Goal: Information Seeking & Learning: Learn about a topic

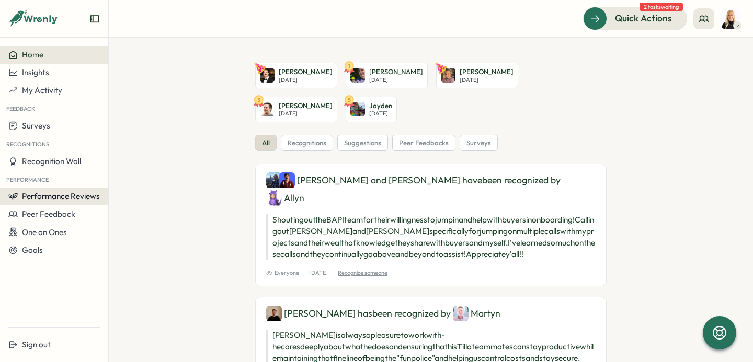
click at [79, 195] on span "Performance Reviews" at bounding box center [61, 196] width 78 height 10
click at [129, 185] on div "Reviews" at bounding box center [125, 187] width 29 height 12
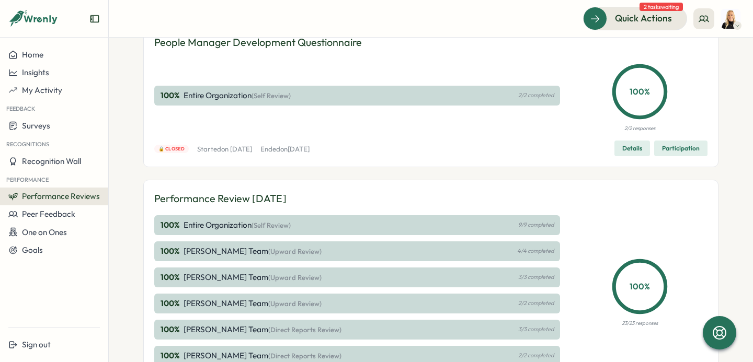
scroll to position [81, 0]
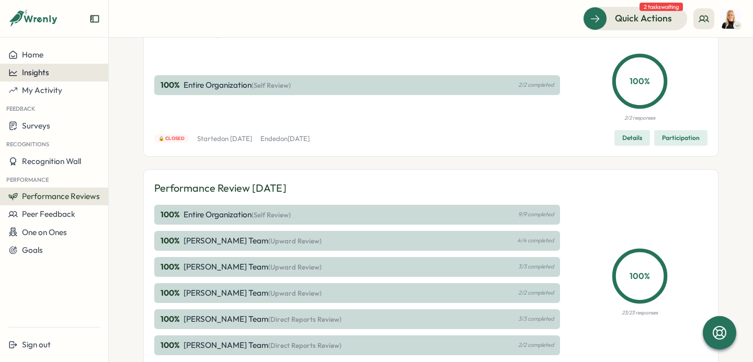
click at [59, 73] on div "Insights" at bounding box center [54, 72] width 92 height 9
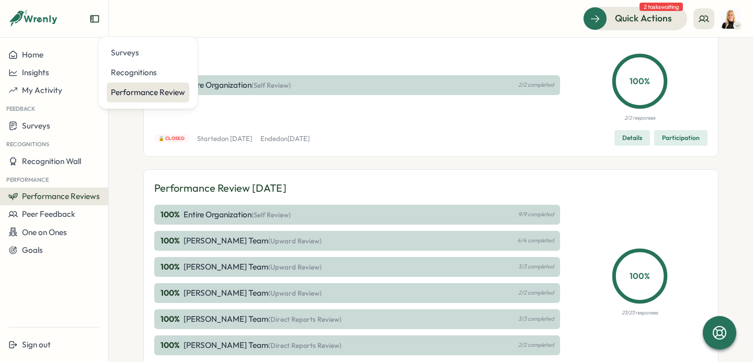
click at [137, 95] on div "Performance Review" at bounding box center [148, 93] width 74 height 12
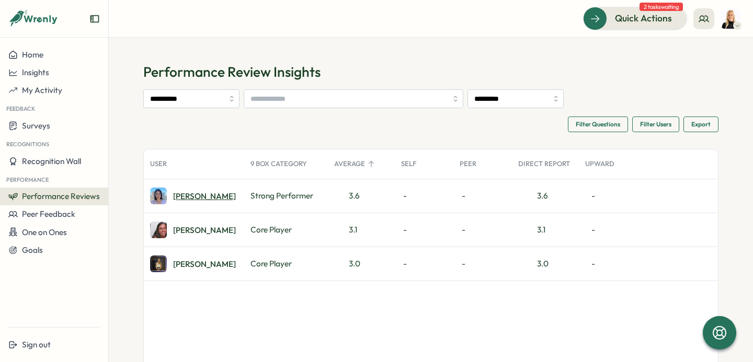
click at [190, 195] on div "Marina F." at bounding box center [204, 196] width 63 height 8
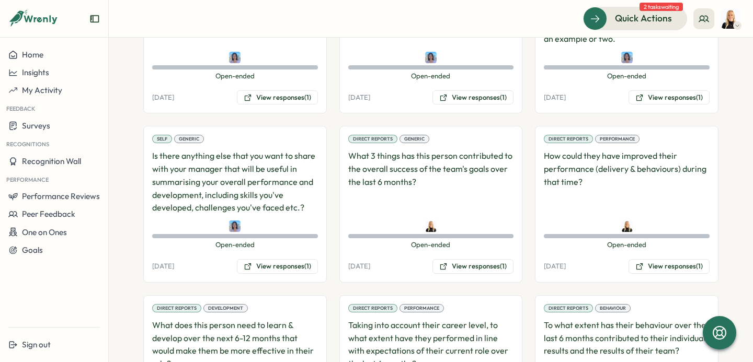
scroll to position [763, 0]
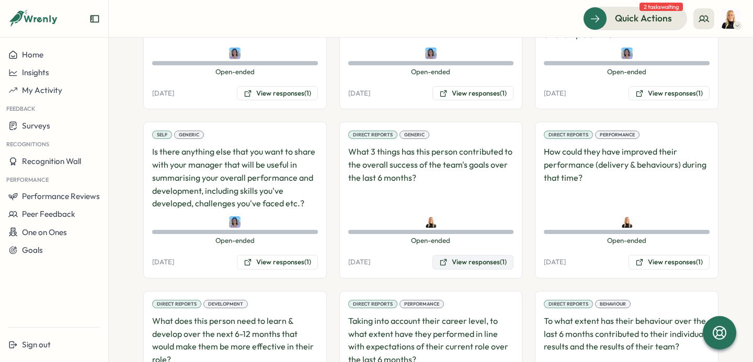
click at [472, 255] on button "View responses (1)" at bounding box center [473, 262] width 81 height 15
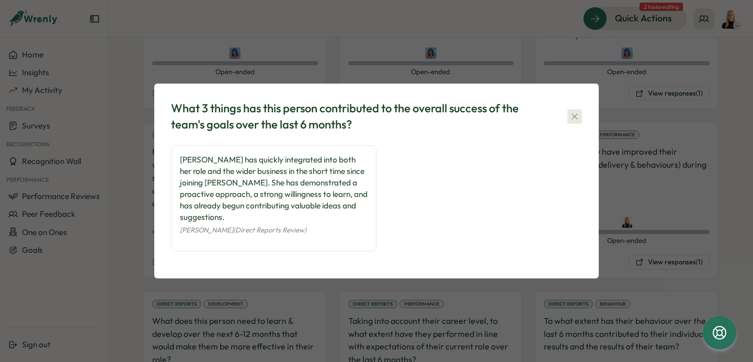
click at [572, 122] on icon "button" at bounding box center [575, 116] width 10 height 10
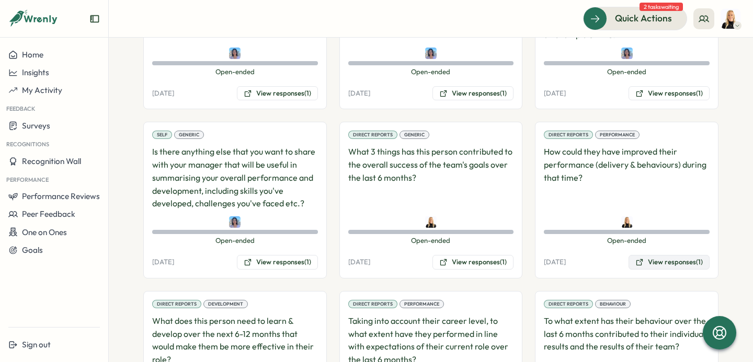
click at [666, 255] on button "View responses (1)" at bounding box center [669, 262] width 81 height 15
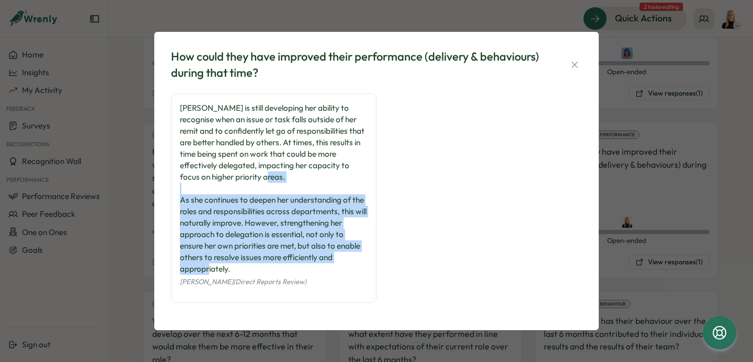
drag, startPoint x: 180, startPoint y: 202, endPoint x: 243, endPoint y: 269, distance: 92.1
click at [243, 269] on div "[PERSON_NAME] is still developing her ability to recognise when an issue or tas…" at bounding box center [274, 189] width 188 height 173
copy div "As she continues to deepen her understanding of the roles and responsibilities …"
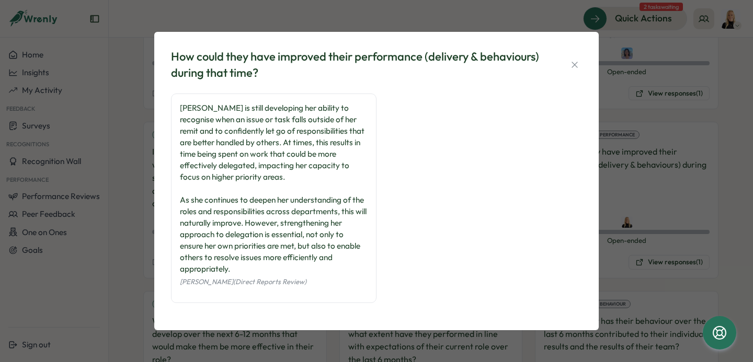
click at [582, 58] on div "How could they have improved their performance (delivery & behaviours) during t…" at bounding box center [376, 180] width 419 height 273
click at [574, 71] on button "button" at bounding box center [574, 65] width 15 height 15
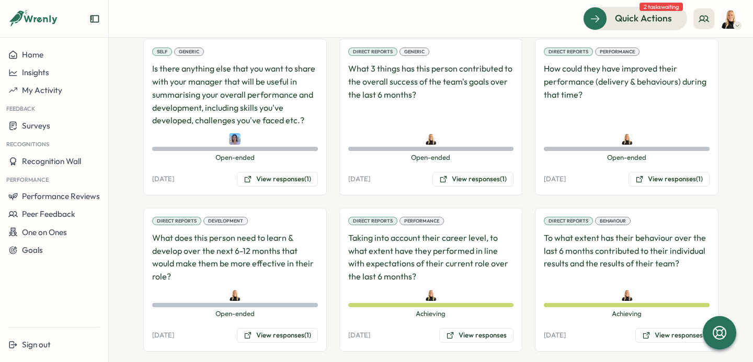
scroll to position [880, 0]
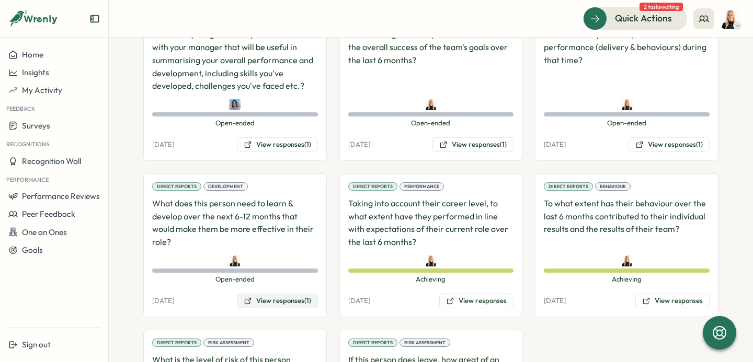
click at [271, 294] on button "View responses (1)" at bounding box center [277, 301] width 81 height 15
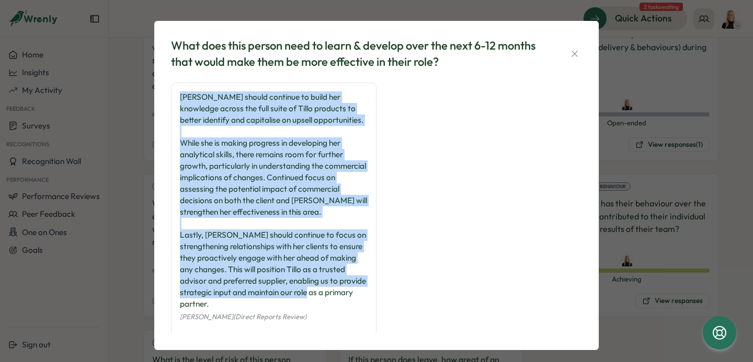
drag, startPoint x: 178, startPoint y: 97, endPoint x: 272, endPoint y: 303, distance: 226.1
click at [272, 303] on div "[PERSON_NAME] should continue to build her knowledge across the full suite of T…" at bounding box center [274, 201] width 188 height 219
copy div "[PERSON_NAME] should continue to build her knowledge across the full suite of T…"
